Goal: Find specific page/section: Find specific page/section

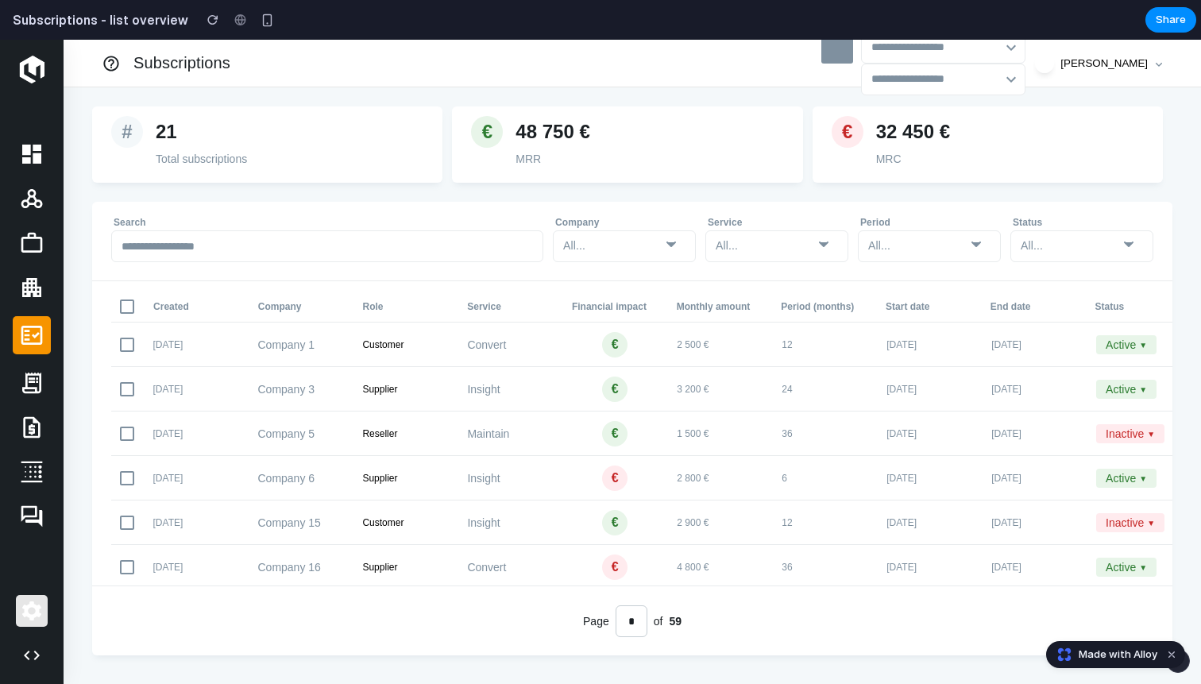
click at [29, 604] on icon at bounding box center [31, 610] width 19 height 19
click at [29, 619] on icon at bounding box center [31, 610] width 25 height 25
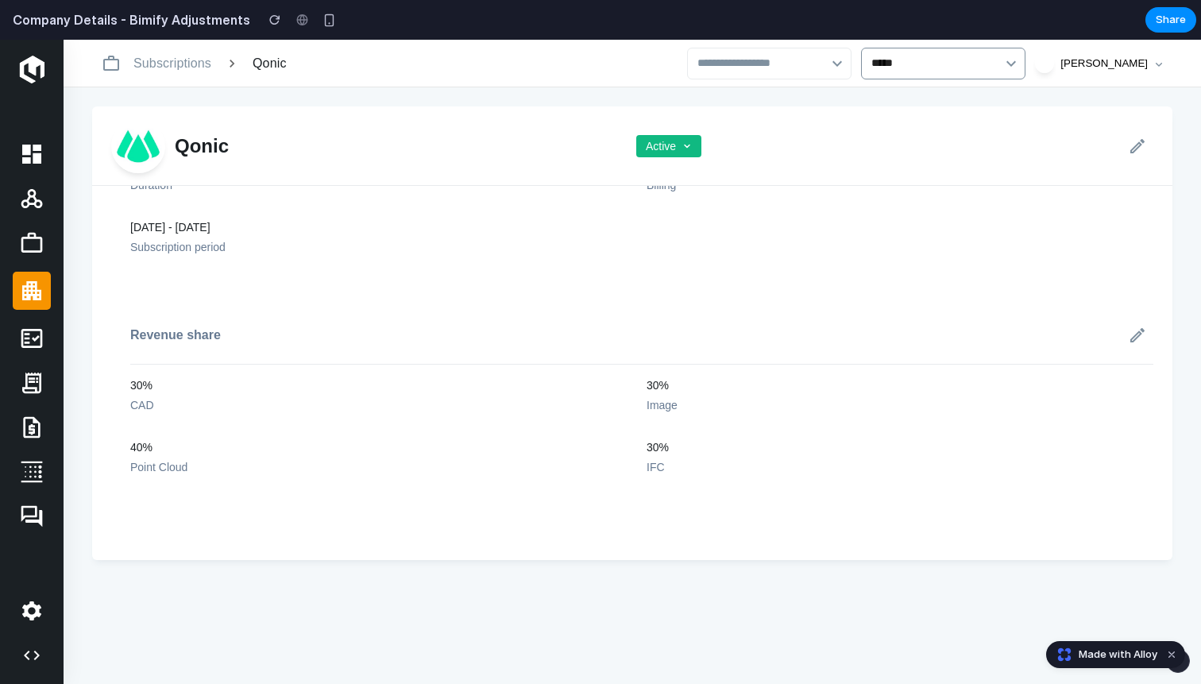
scroll to position [207, 0]
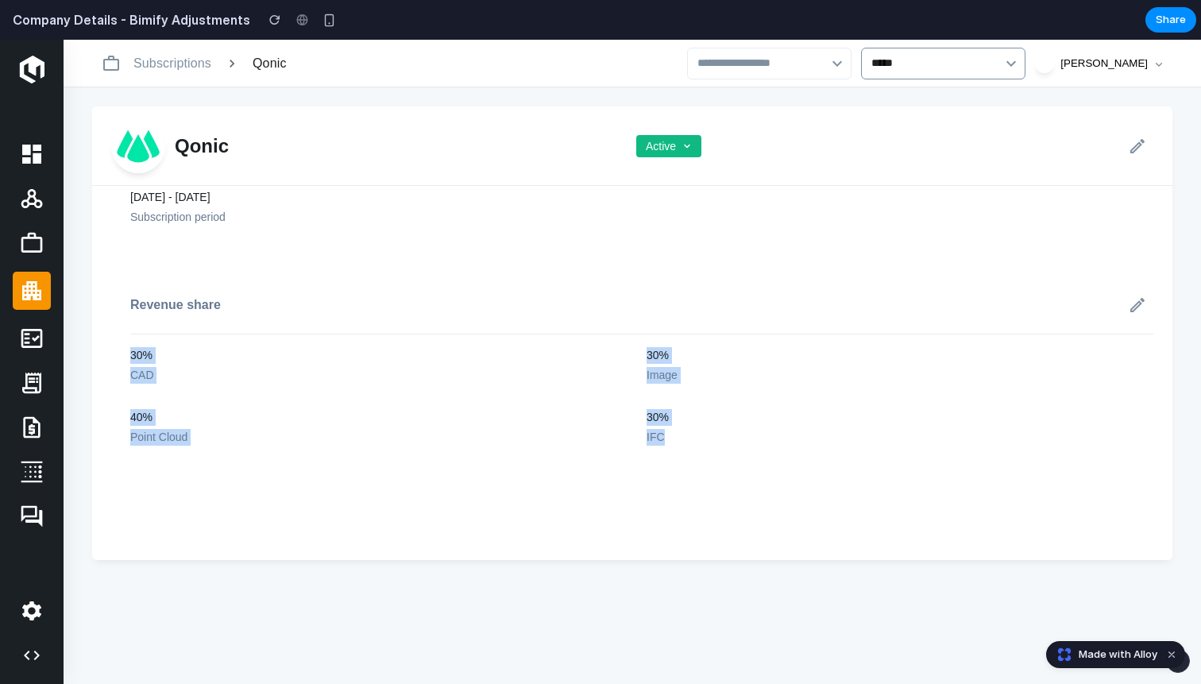
drag, startPoint x: 171, startPoint y: 358, endPoint x: 766, endPoint y: 496, distance: 611.3
click at [766, 496] on div "Qonic Active General info Convert Service Revenue Financial impact 12 months Du…" at bounding box center [632, 332] width 1080 height 453
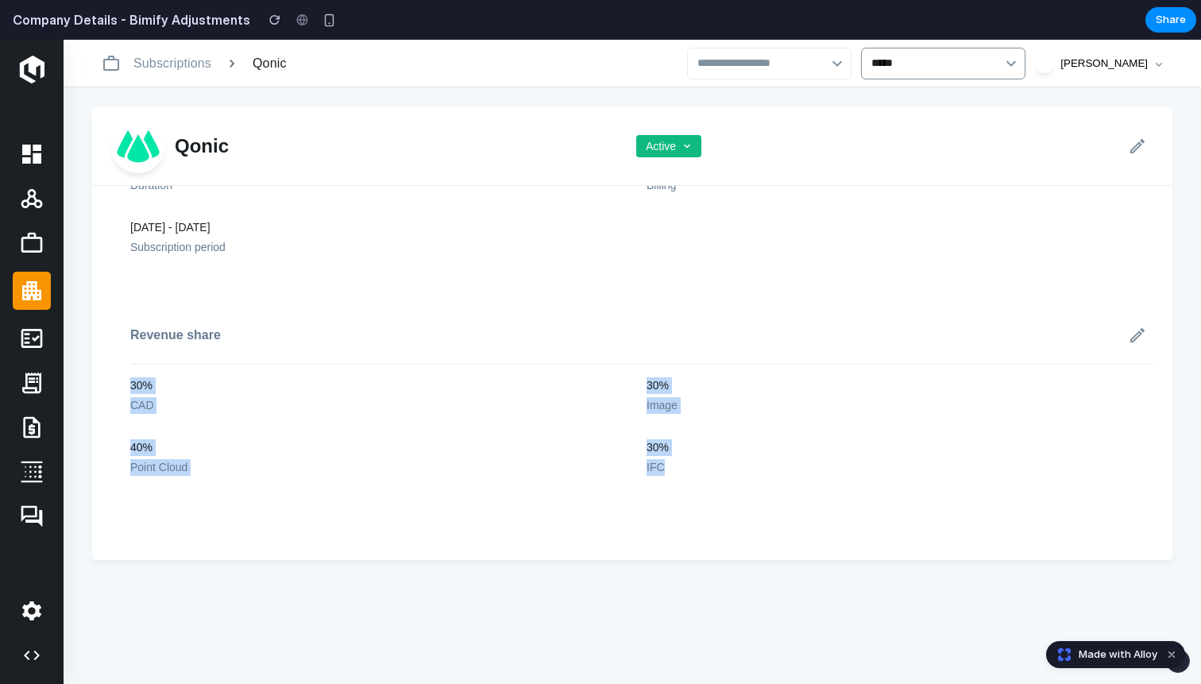
scroll to position [198, 0]
click at [146, 406] on div "CAD" at bounding box center [142, 407] width 24 height 17
click at [668, 404] on div "Image" at bounding box center [661, 407] width 31 height 17
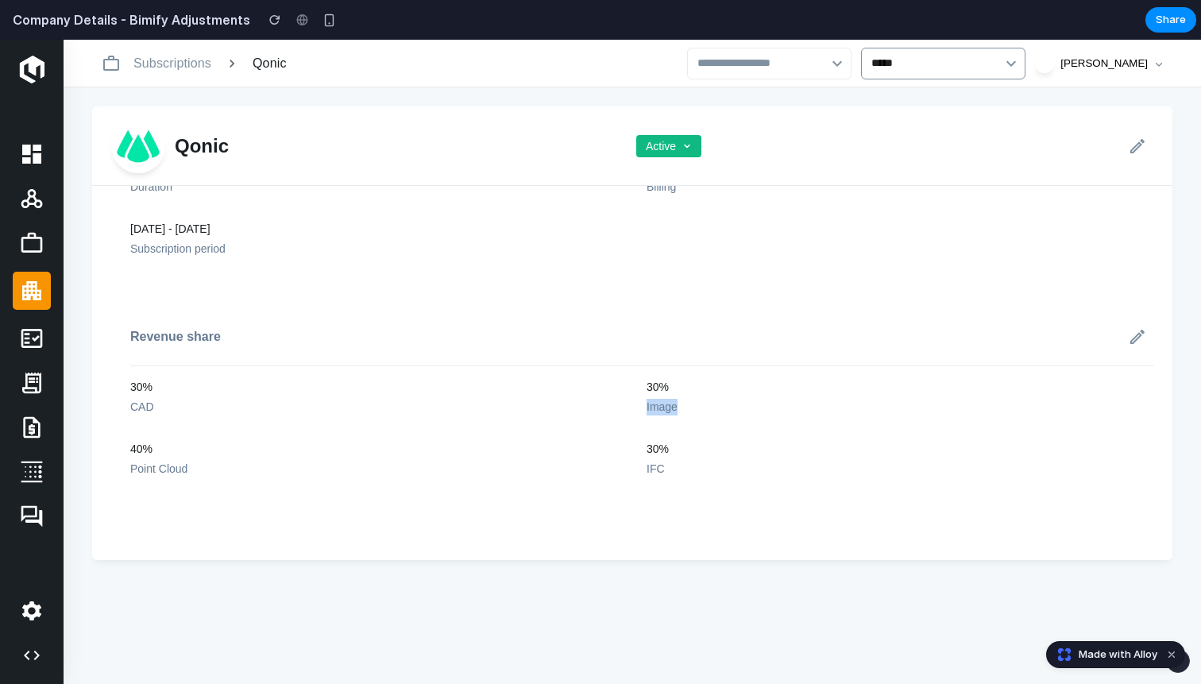
click at [668, 404] on div "Image" at bounding box center [661, 407] width 31 height 17
click at [654, 459] on div "30% IFC" at bounding box center [657, 459] width 22 height 37
click at [137, 471] on div "Point Cloud" at bounding box center [158, 469] width 57 height 17
click at [137, 448] on div "40%" at bounding box center [158, 449] width 57 height 17
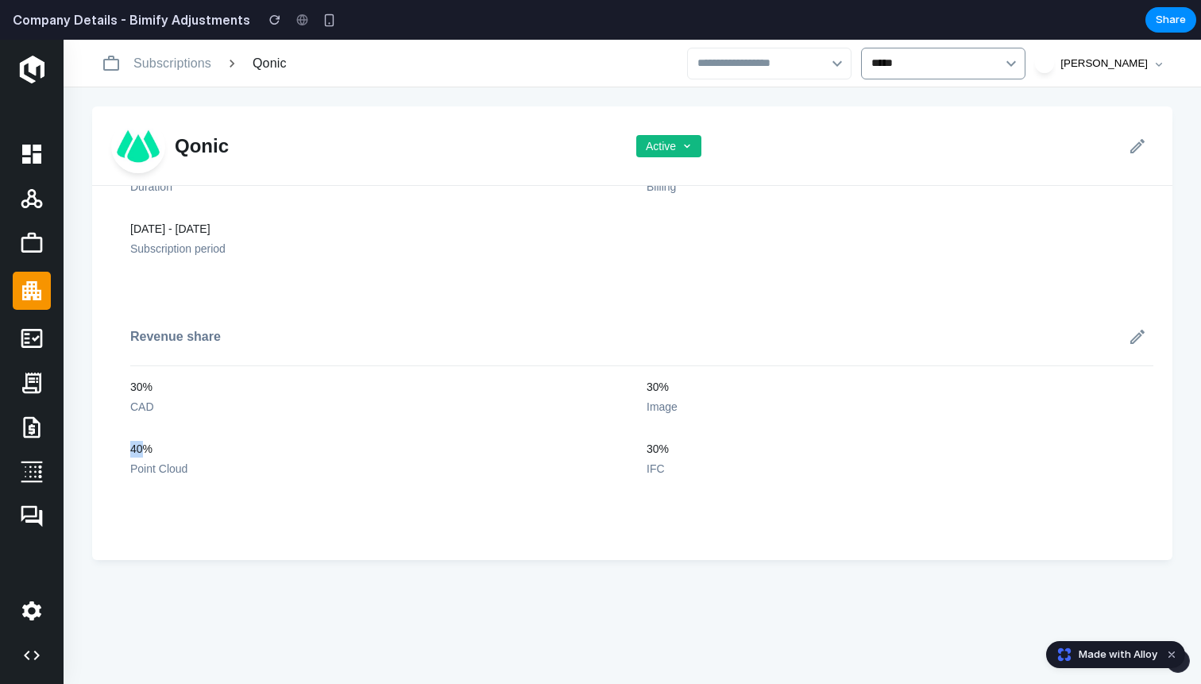
click at [137, 448] on div "40%" at bounding box center [158, 449] width 57 height 17
